Goal: Task Accomplishment & Management: Use online tool/utility

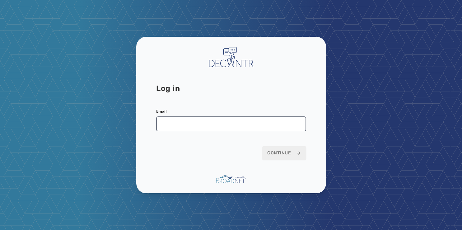
click at [173, 124] on input "Email" at bounding box center [231, 123] width 150 height 15
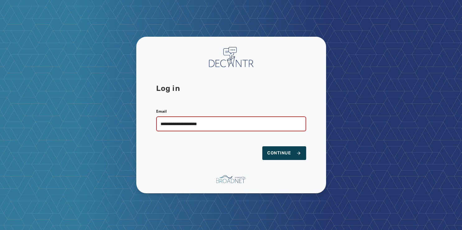
type input "**********"
click at [279, 153] on span "Continue" at bounding box center [284, 153] width 34 height 6
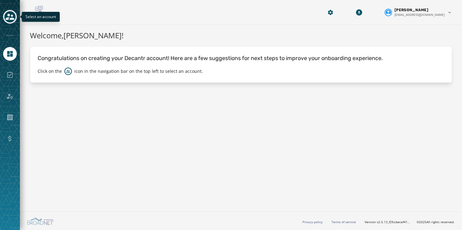
click at [8, 13] on icon "Toggle account select drawer" at bounding box center [10, 16] width 9 height 9
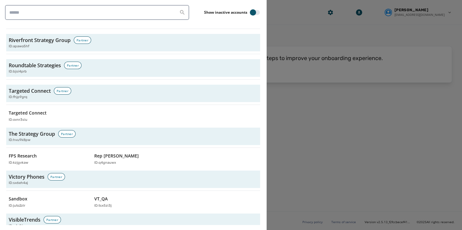
scroll to position [2120, 0]
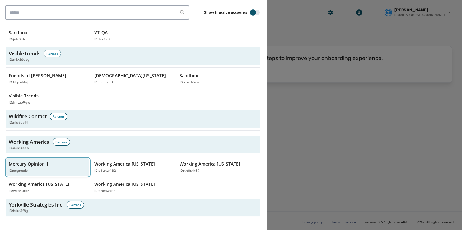
click at [28, 161] on p "Mercury Opinion 1" at bounding box center [29, 164] width 40 height 6
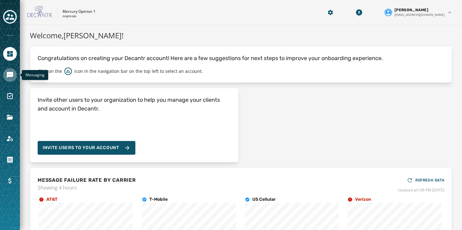
click at [9, 76] on icon "Navigate to Messaging" at bounding box center [10, 75] width 6 height 6
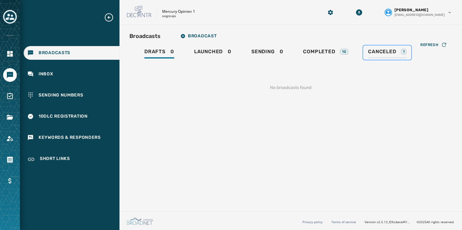
click at [383, 51] on span "Canceled" at bounding box center [382, 52] width 28 height 6
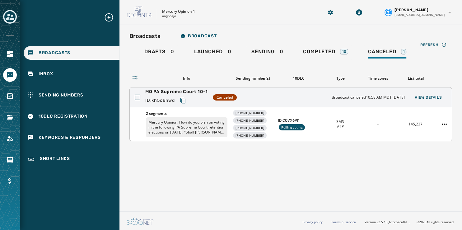
click at [289, 126] on div "Polling voting" at bounding box center [292, 127] width 26 height 6
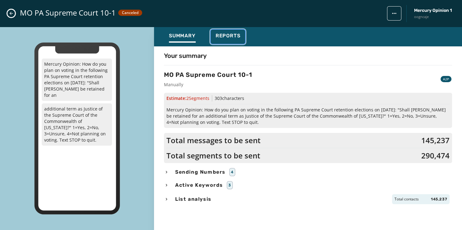
click at [230, 31] on button "Reports" at bounding box center [228, 37] width 35 height 14
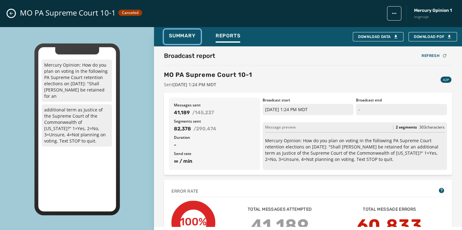
click at [186, 38] on span "Summary" at bounding box center [182, 36] width 27 height 6
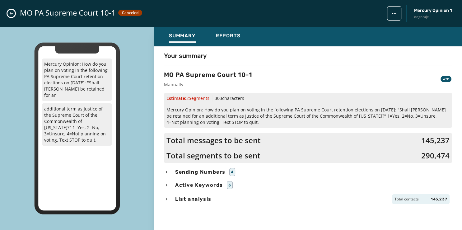
click at [10, 12] on icon "Close admin drawer" at bounding box center [11, 13] width 5 height 5
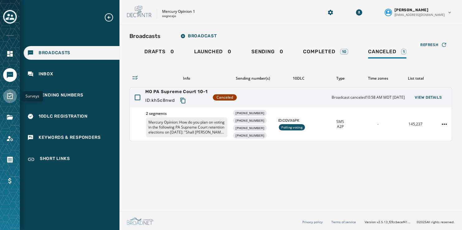
click at [9, 94] on icon "Navigate to Surveys" at bounding box center [9, 95] width 7 height 7
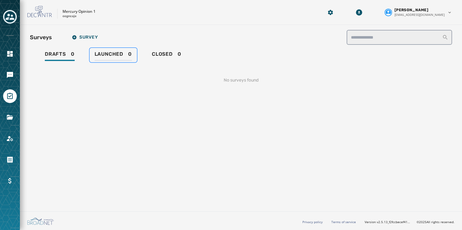
click at [112, 55] on span "Launched" at bounding box center [109, 54] width 29 height 6
click at [148, 55] on link "Closed 0" at bounding box center [167, 55] width 40 height 14
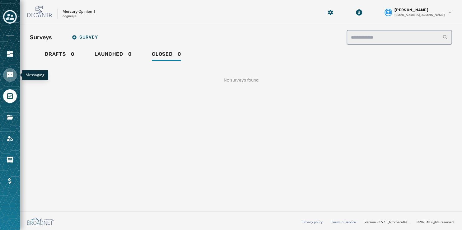
click at [9, 72] on icon "Navigate to Messaging" at bounding box center [10, 75] width 6 height 6
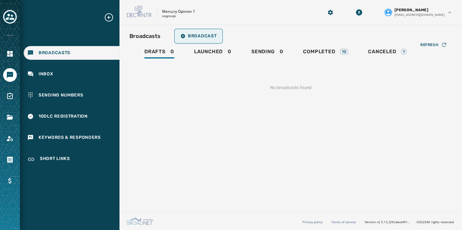
click at [207, 37] on span "Broadcast" at bounding box center [198, 36] width 36 height 5
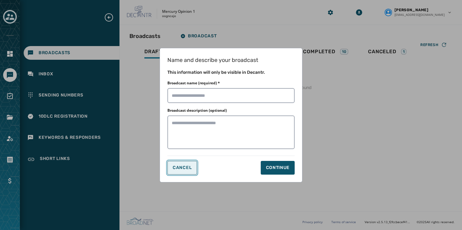
click at [181, 167] on span "Cancel" at bounding box center [182, 167] width 19 height 5
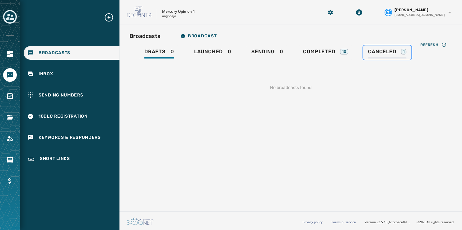
click at [378, 54] on span "Canceled" at bounding box center [382, 52] width 28 height 6
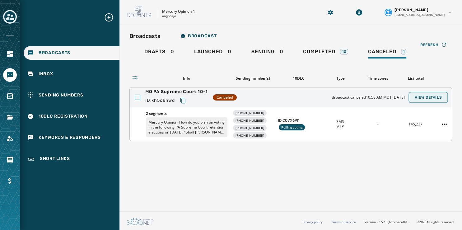
click at [424, 95] on span "View Details" at bounding box center [428, 97] width 27 height 5
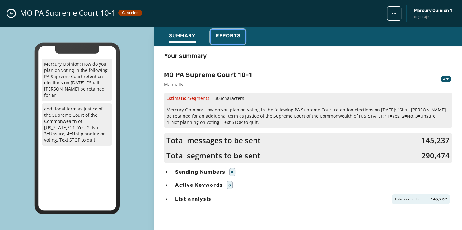
click at [230, 37] on span "Reports" at bounding box center [228, 36] width 25 height 6
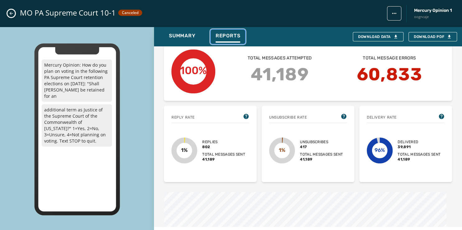
scroll to position [161, 0]
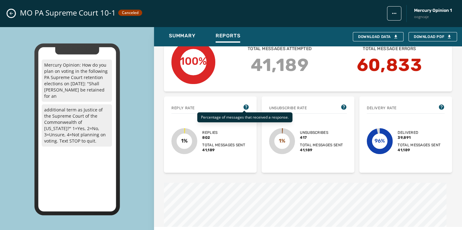
click at [244, 105] on icon at bounding box center [246, 107] width 6 height 6
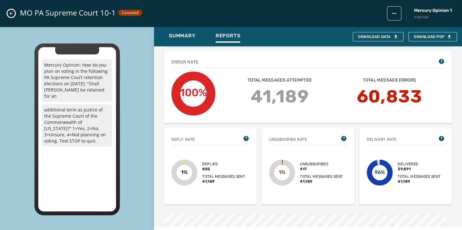
scroll to position [0, 0]
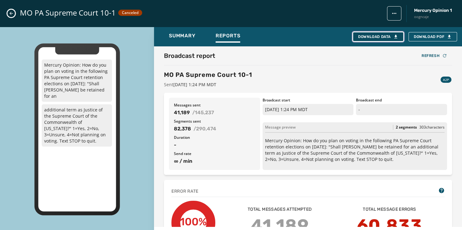
click at [361, 37] on div "Download Data" at bounding box center [378, 36] width 40 height 5
click at [11, 11] on button "Close admin drawer" at bounding box center [10, 13] width 7 height 7
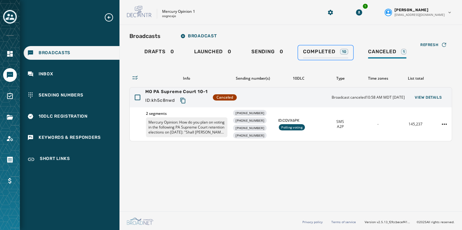
click at [316, 51] on span "Completed" at bounding box center [319, 52] width 32 height 6
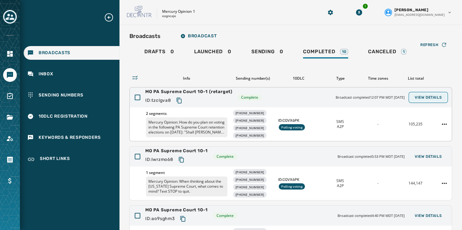
click at [419, 95] on span "View Details" at bounding box center [428, 97] width 27 height 5
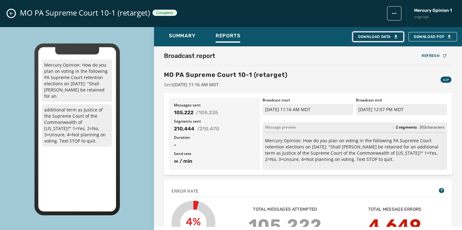
click at [371, 37] on div "Download Data" at bounding box center [378, 36] width 40 height 5
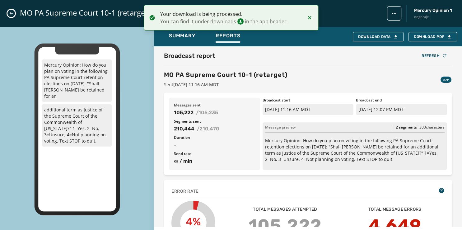
click at [10, 16] on button "Close admin drawer" at bounding box center [10, 13] width 7 height 7
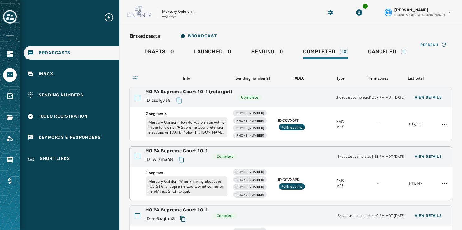
click at [188, 150] on span "MO PA Supreme Court 10-1" at bounding box center [176, 151] width 63 height 6
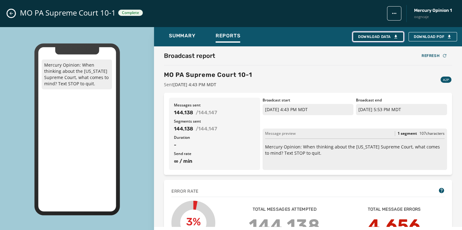
click at [381, 37] on div "Download Data" at bounding box center [378, 36] width 40 height 5
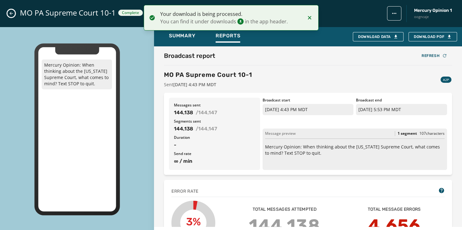
click at [9, 12] on icon "Close admin drawer" at bounding box center [11, 13] width 5 height 5
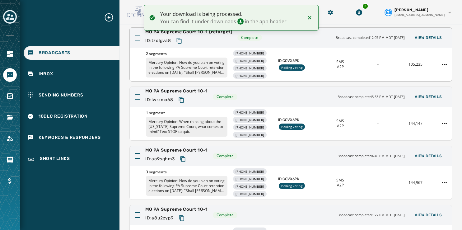
scroll to position [62, 0]
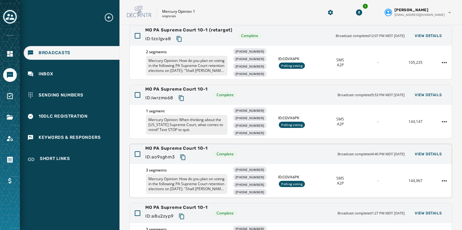
click at [183, 147] on span "MO PA Supreme Court 10-1" at bounding box center [176, 148] width 63 height 6
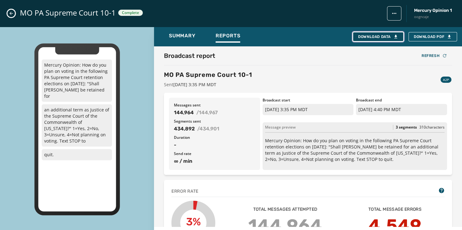
click at [374, 35] on div "Download Data" at bounding box center [378, 36] width 40 height 5
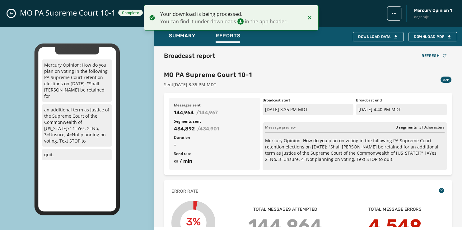
click at [11, 14] on icon "Close admin drawer" at bounding box center [11, 13] width 3 height 3
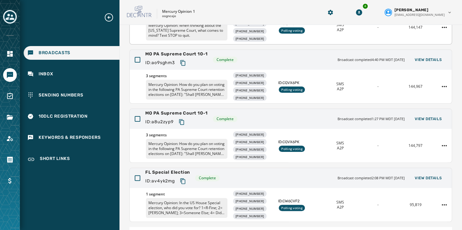
scroll to position [157, 0]
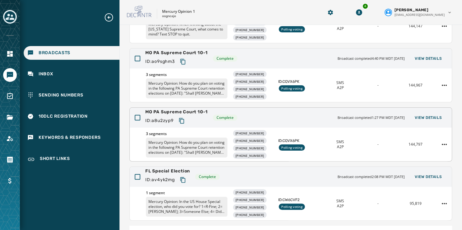
click at [337, 115] on span "Broadcast completed 1:27 PM MDT October 1, 2025" at bounding box center [370, 117] width 67 height 5
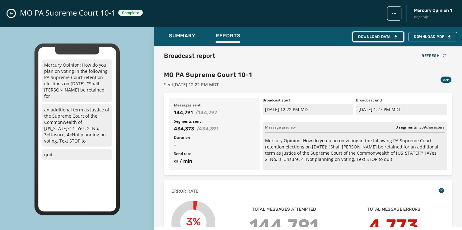
click at [359, 36] on div "Download Data" at bounding box center [378, 36] width 40 height 5
click at [160, 121] on div "Broadcast report Refresh MO PA Supreme Court 10-1 Sent October 1, 2025 12:22 PM…" at bounding box center [308, 136] width 308 height 180
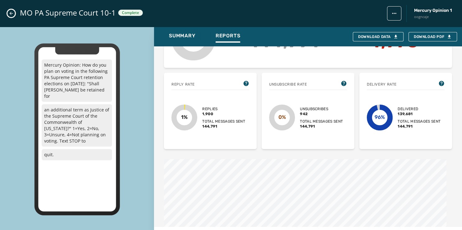
scroll to position [184, 0]
click at [184, 117] on text "1%" at bounding box center [184, 117] width 7 height 6
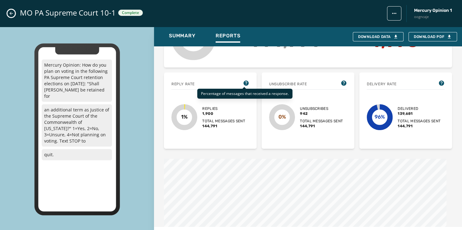
click at [244, 80] on icon at bounding box center [246, 82] width 5 height 5
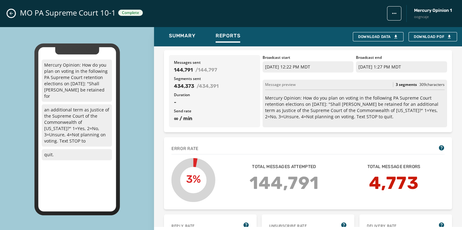
scroll to position [42, 0]
click at [12, 13] on icon "Close admin drawer" at bounding box center [11, 13] width 5 height 5
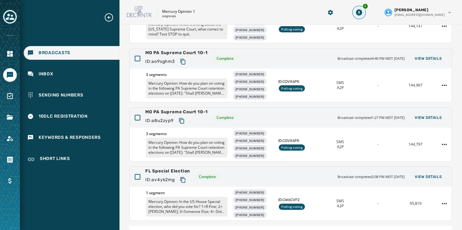
click at [365, 9] on button "5" at bounding box center [358, 12] width 11 height 11
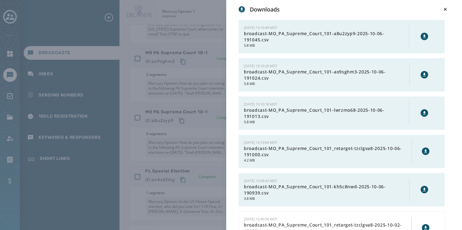
click at [422, 188] on icon at bounding box center [424, 189] width 5 height 5
click at [423, 149] on icon at bounding box center [425, 151] width 5 height 5
click at [422, 111] on icon at bounding box center [424, 112] width 5 height 5
click at [422, 72] on icon at bounding box center [424, 74] width 5 height 5
click at [423, 36] on icon at bounding box center [424, 36] width 3 height 3
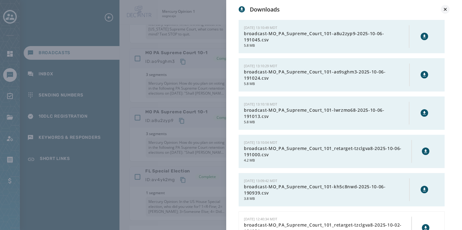
click at [446, 9] on icon at bounding box center [445, 9] width 6 height 6
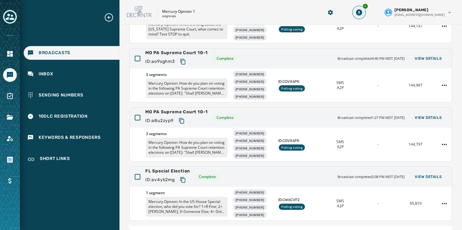
click at [365, 11] on button "5" at bounding box center [358, 12] width 11 height 11
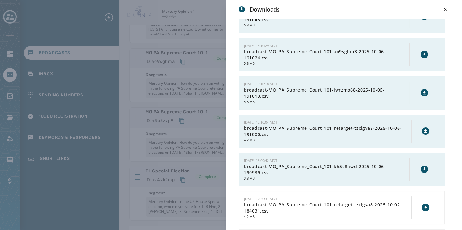
scroll to position [25, 0]
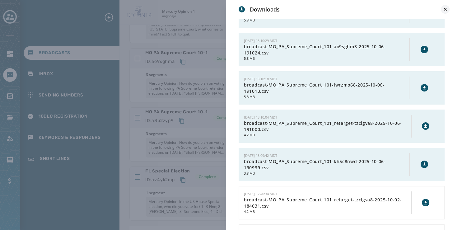
click at [445, 6] on button at bounding box center [445, 9] width 9 height 9
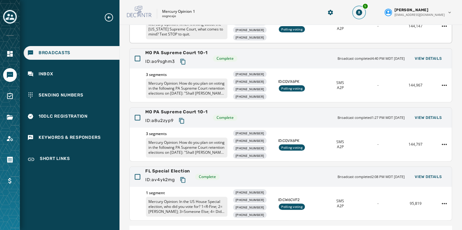
scroll to position [0, 0]
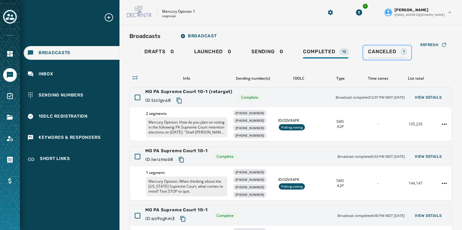
click at [388, 50] on span "Canceled" at bounding box center [382, 52] width 28 height 6
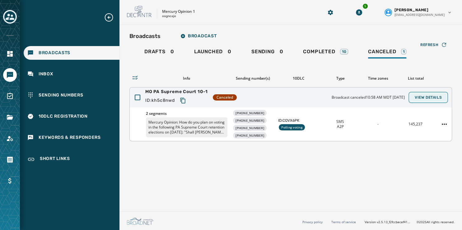
click at [426, 98] on span "View Details" at bounding box center [428, 97] width 27 height 5
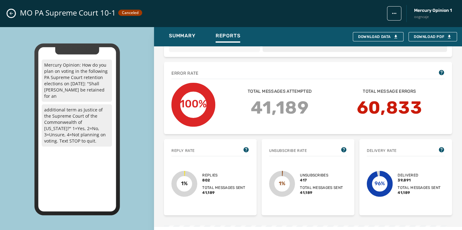
scroll to position [119, 0]
